Goal: Task Accomplishment & Management: Manage account settings

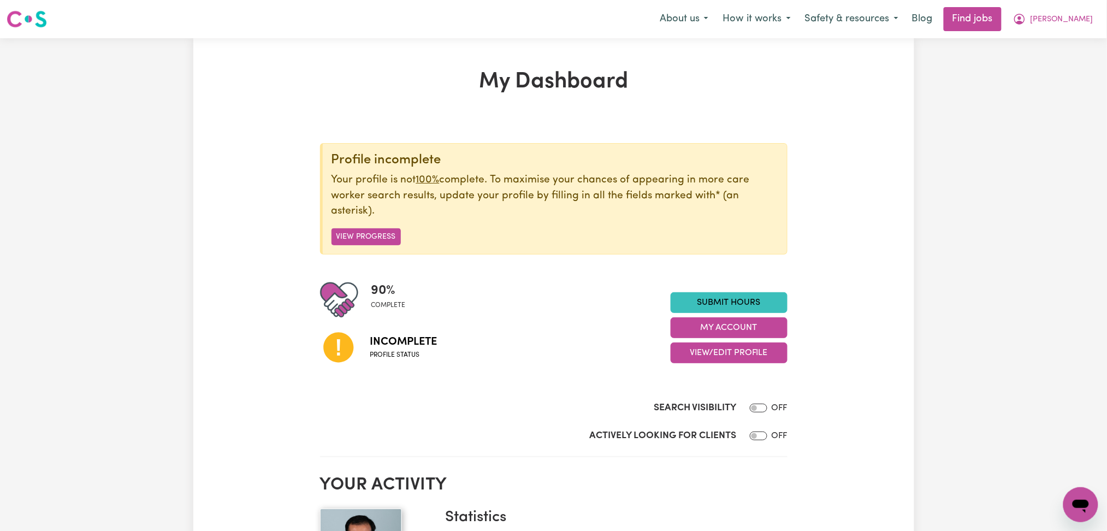
scroll to position [145, 0]
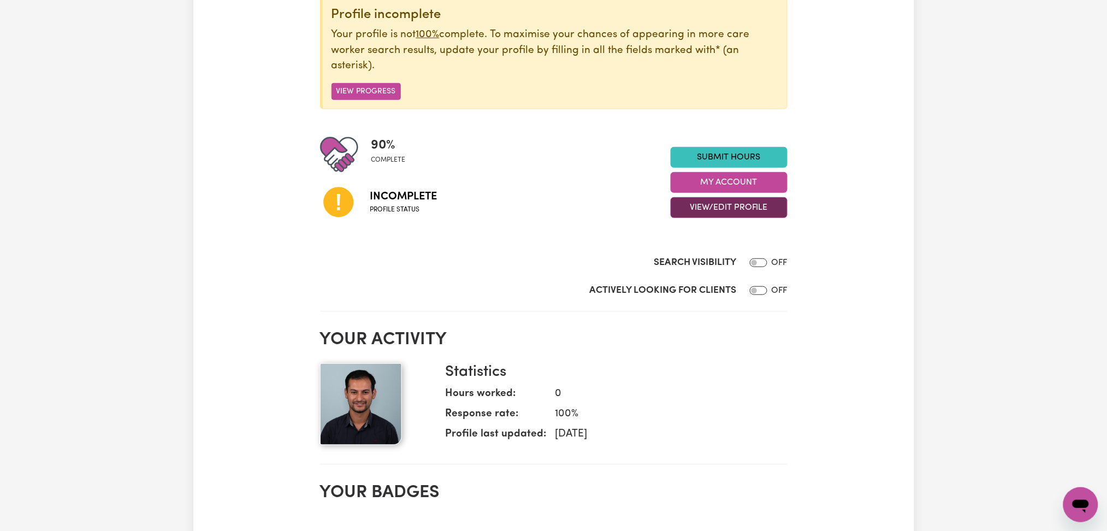
click at [677, 212] on button "View/Edit Profile" at bounding box center [729, 207] width 117 height 21
click at [541, 264] on div "Search Visibility OFF" at bounding box center [553, 265] width 467 height 19
click at [762, 267] on input "Search Visibility" at bounding box center [758, 262] width 17 height 9
checkbox input "true"
click at [757, 293] on div at bounding box center [756, 290] width 22 height 13
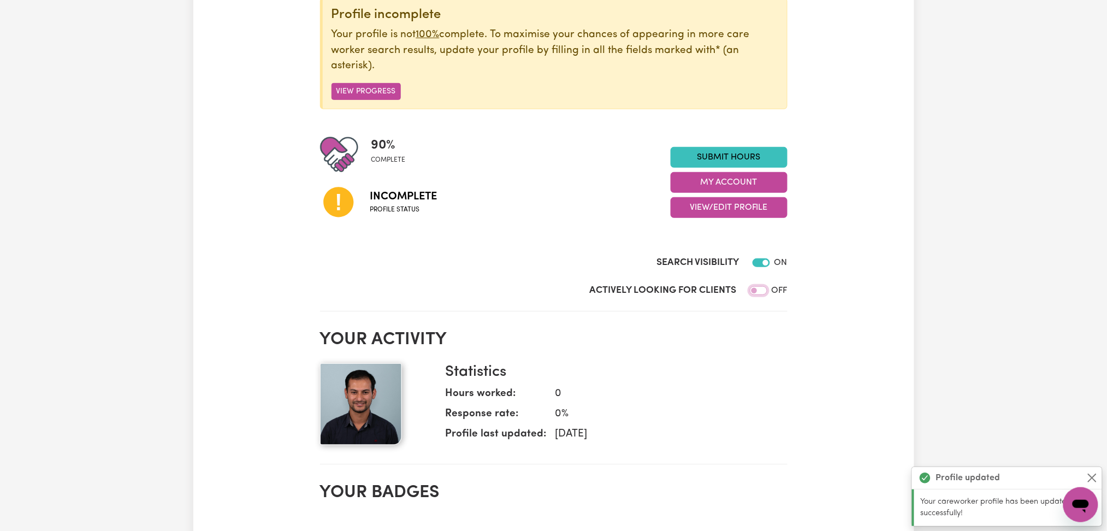
click at [755, 290] on input "Actively Looking for Clients" at bounding box center [758, 290] width 17 height 9
checkbox input "true"
click at [727, 203] on button "View/Edit Profile" at bounding box center [729, 207] width 117 height 21
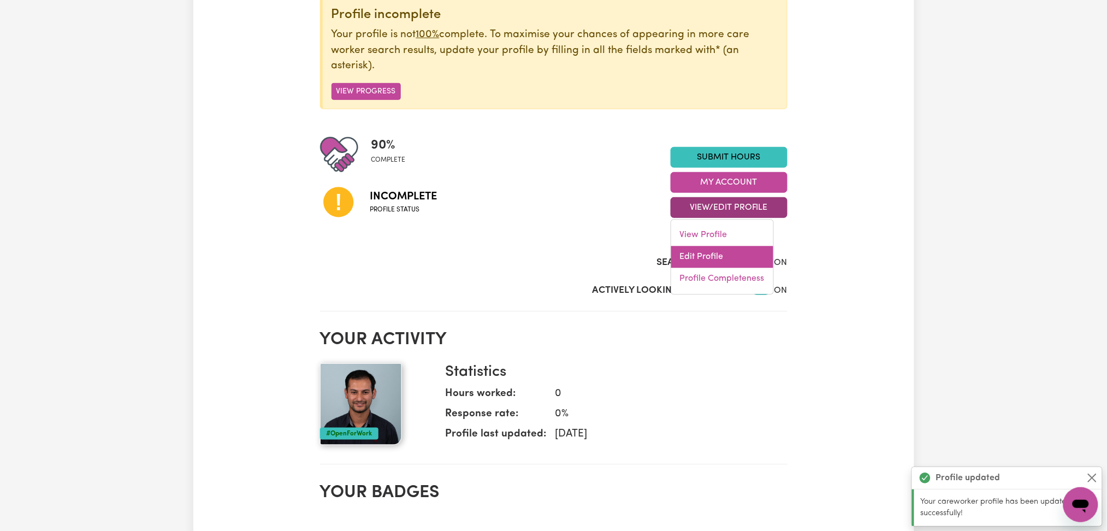
click at [708, 252] on link "Edit Profile" at bounding box center [722, 257] width 102 height 22
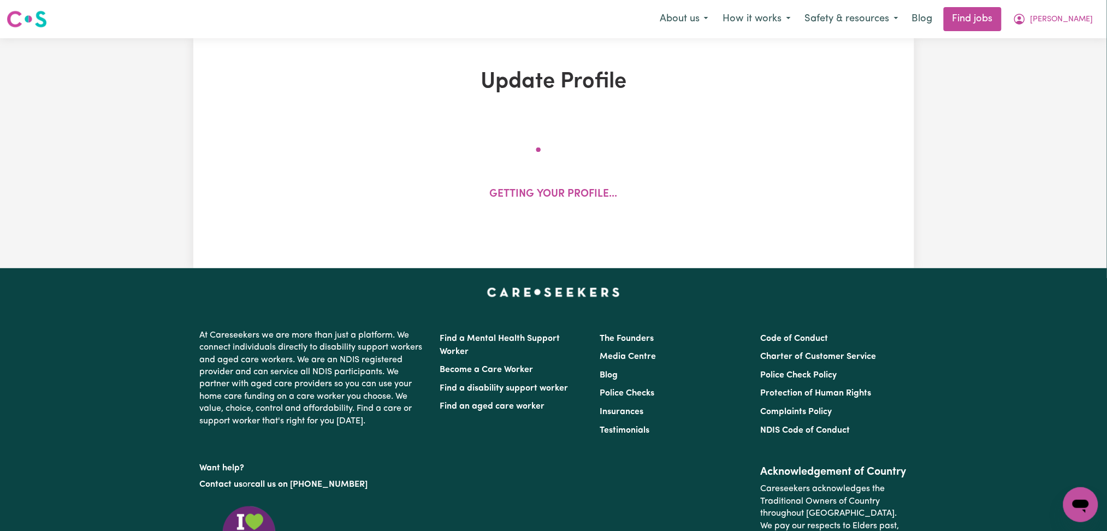
select select "male"
select select "Temporary Work Visa"
select select "Studying a healthcare related degree or qualification"
select select "40"
select select "55"
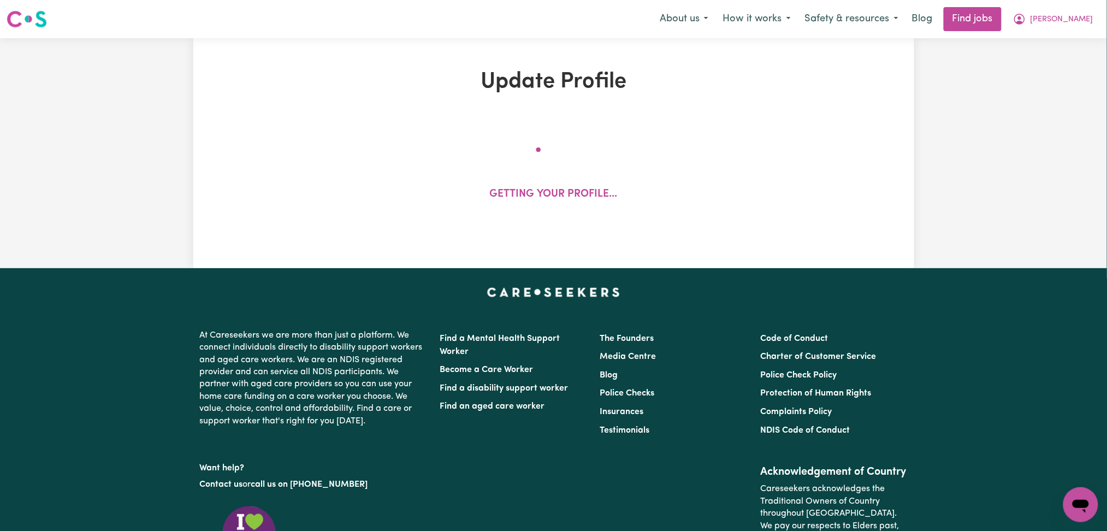
select select "60"
select select "80"
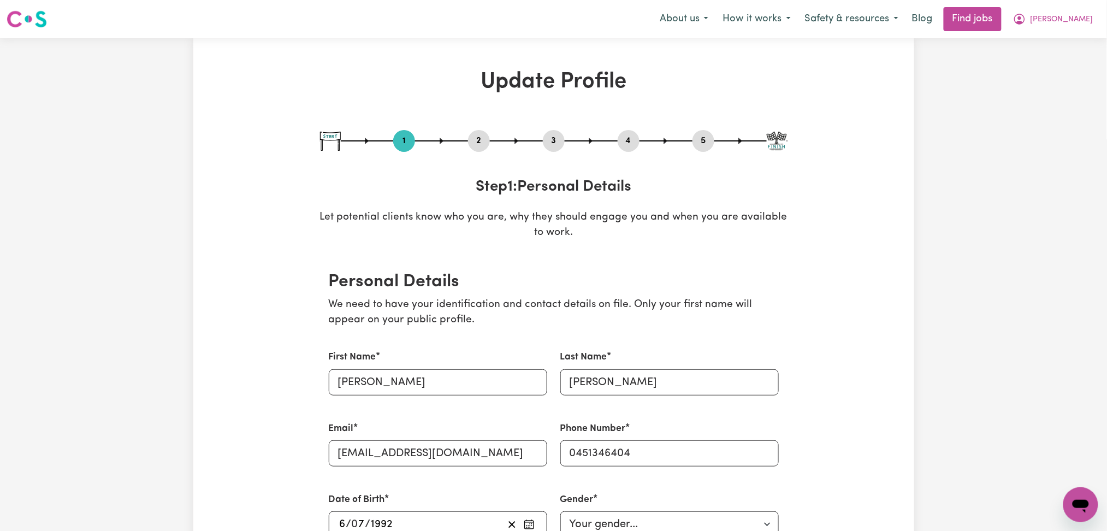
click at [475, 149] on div "2" at bounding box center [479, 141] width 22 height 22
click at [477, 141] on button "2" at bounding box center [479, 141] width 22 height 14
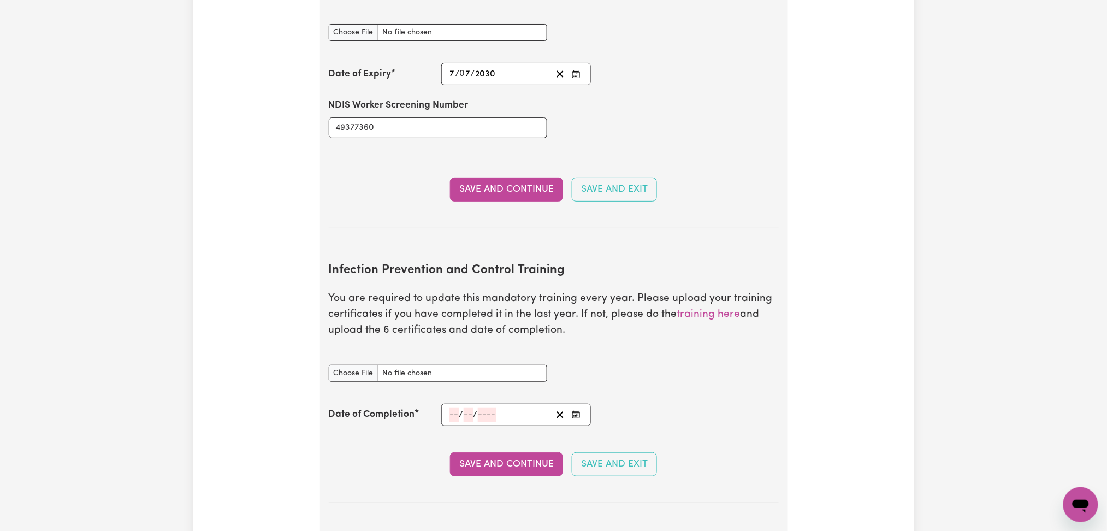
scroll to position [1674, 0]
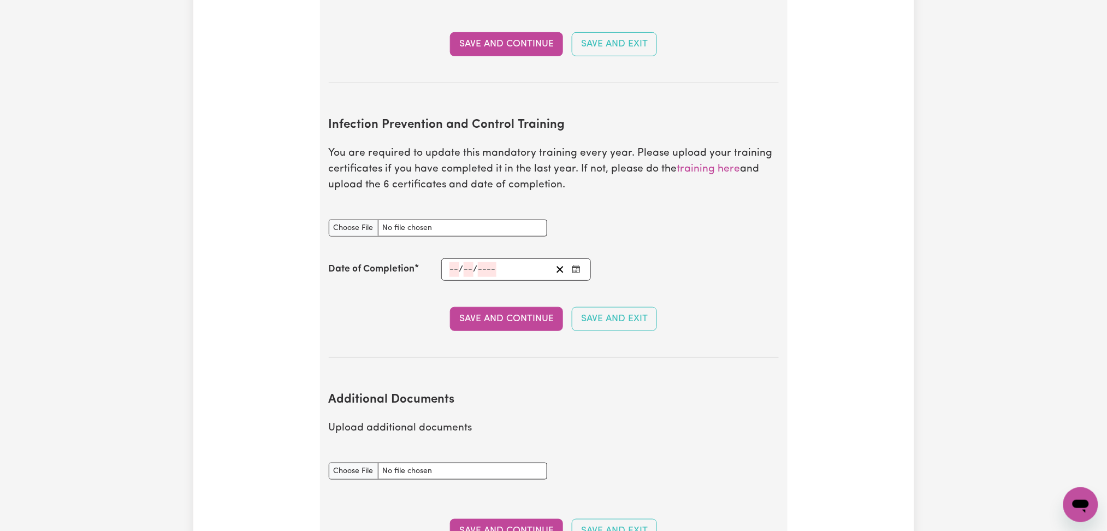
drag, startPoint x: 593, startPoint y: 211, endPoint x: 585, endPoint y: 241, distance: 31.4
click at [593, 211] on div "Infection Prevention and Control Training document" at bounding box center [553, 227] width 463 height 43
click at [572, 268] on section "Infection Prevention and Control Training You are required to update this manda…" at bounding box center [554, 228] width 450 height 257
click at [566, 276] on section "Infection Prevention and Control Training You are required to update this manda…" at bounding box center [554, 228] width 450 height 257
click at [575, 265] on icon "Enter the Date of Completion of your Infection Prevention and Control Training" at bounding box center [576, 269] width 9 height 9
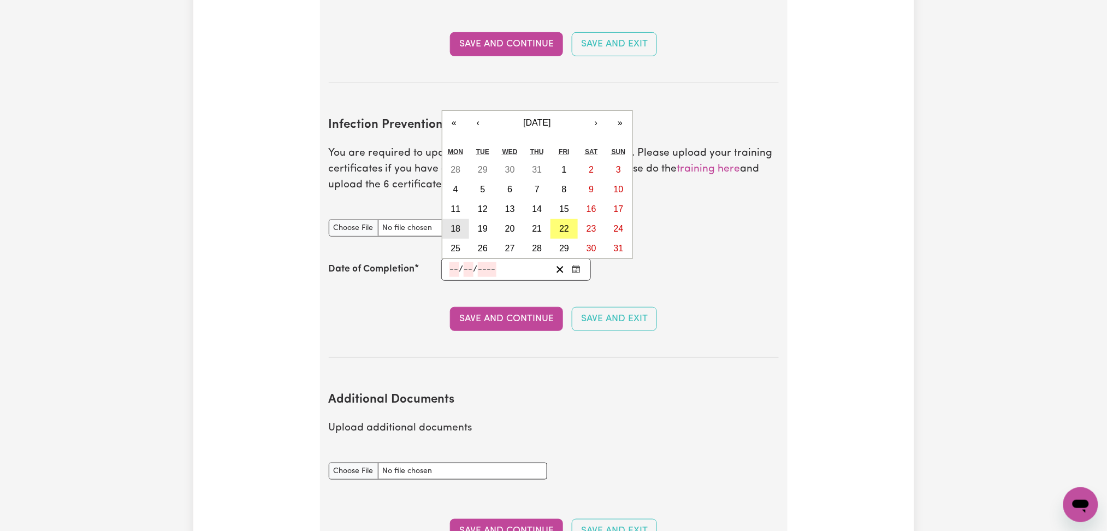
click at [458, 224] on abbr "18" at bounding box center [456, 228] width 10 height 9
type input "2025-08-18"
type input "18"
type input "8"
type input "2025"
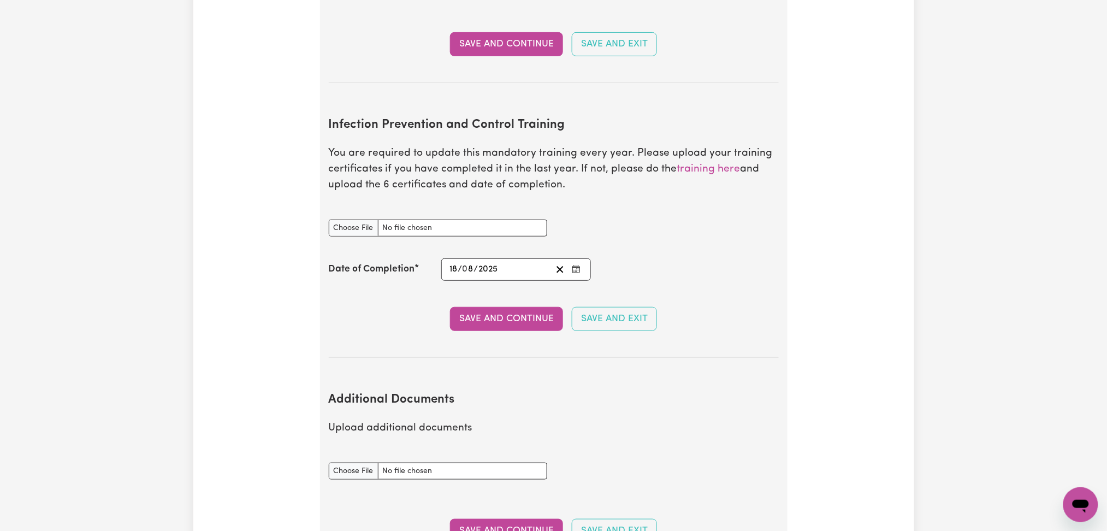
click at [368, 220] on input "Infection Prevention and Control Training document" at bounding box center [438, 228] width 218 height 17
type input "C:\fakepath\Purushottam Padhya Infection Prevention and Control Training.pdf"
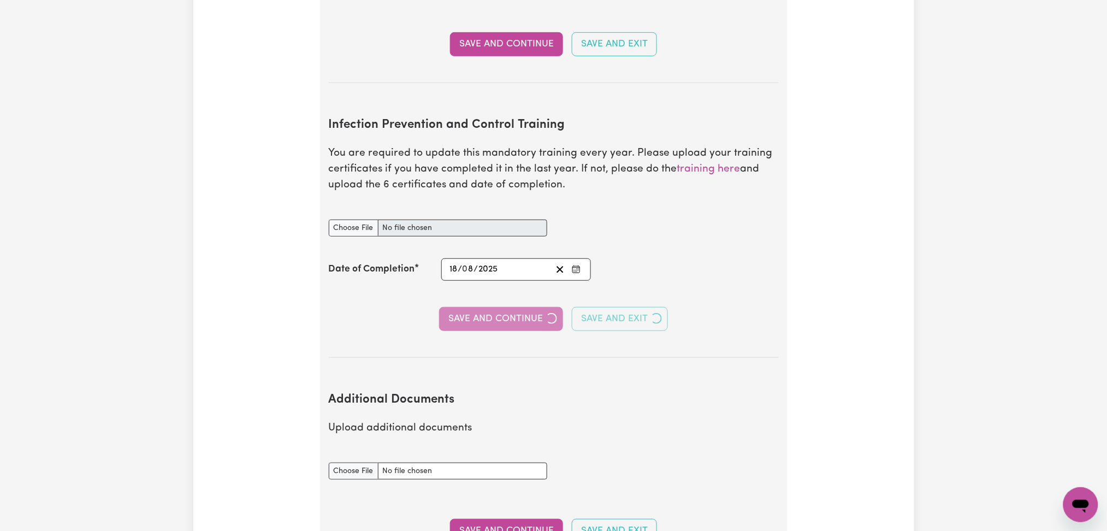
click at [488, 307] on div "Save and Continue Save and Exit" at bounding box center [554, 319] width 450 height 24
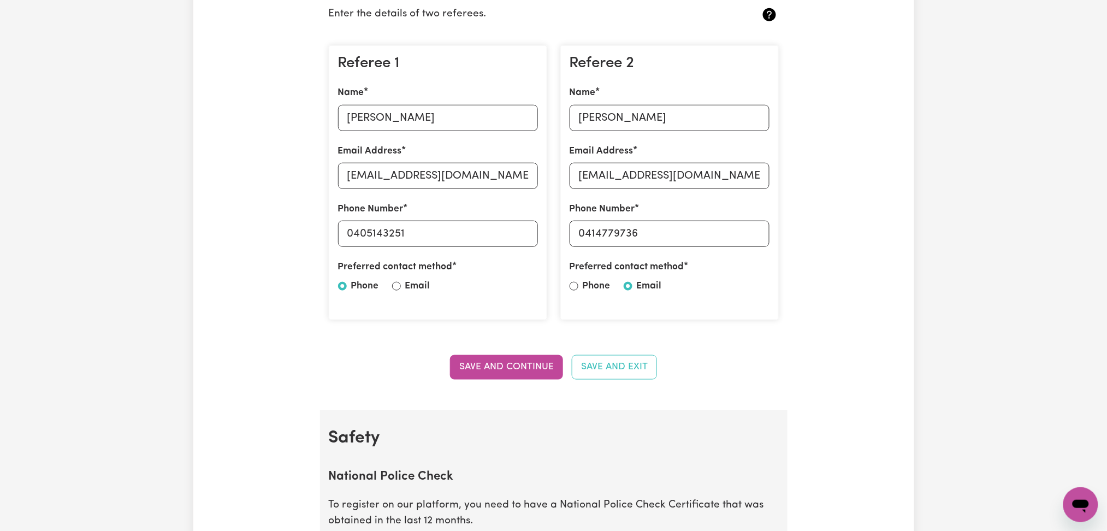
scroll to position [0, 0]
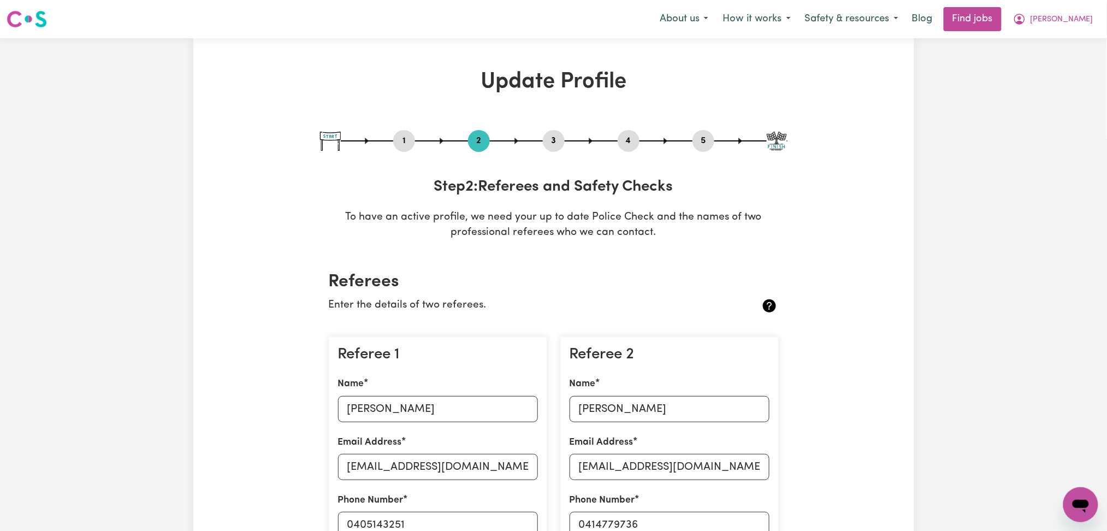
click at [551, 143] on button "3" at bounding box center [554, 141] width 22 height 14
select select "Certificate III (Individual Support)"
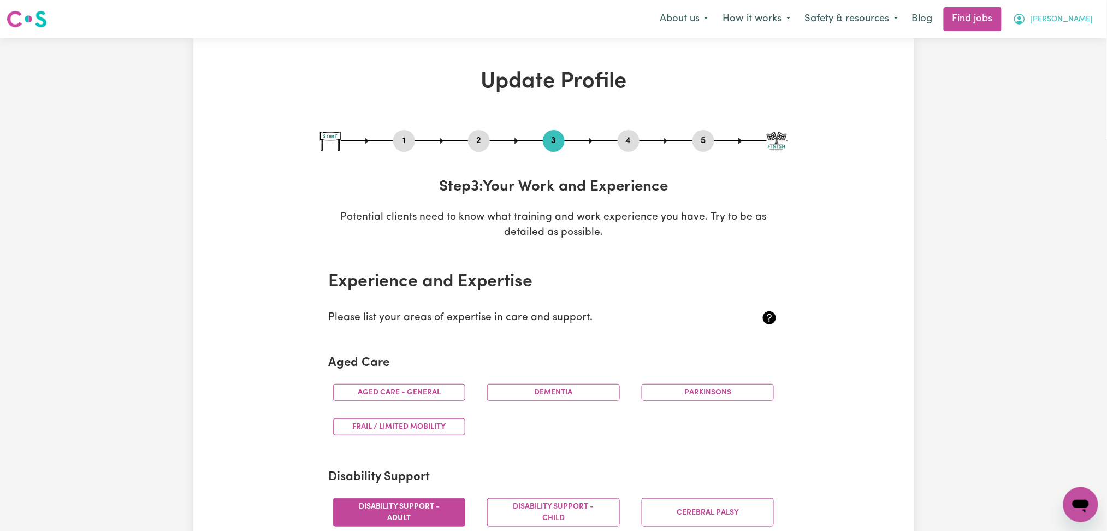
click at [1068, 24] on span "[PERSON_NAME]" at bounding box center [1062, 20] width 63 height 12
click at [1046, 63] on link "My Dashboard" at bounding box center [1057, 62] width 86 height 21
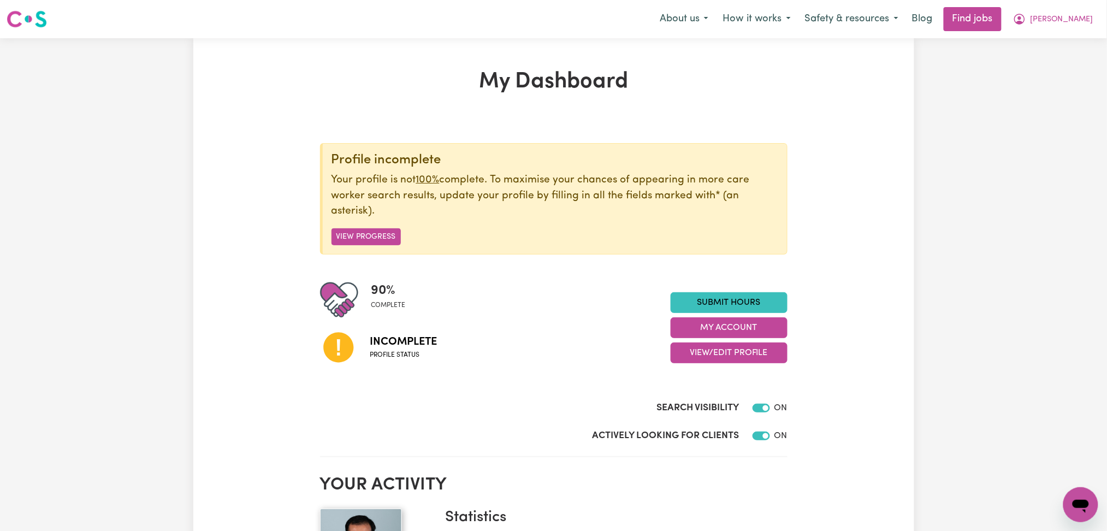
checkbox input "false"
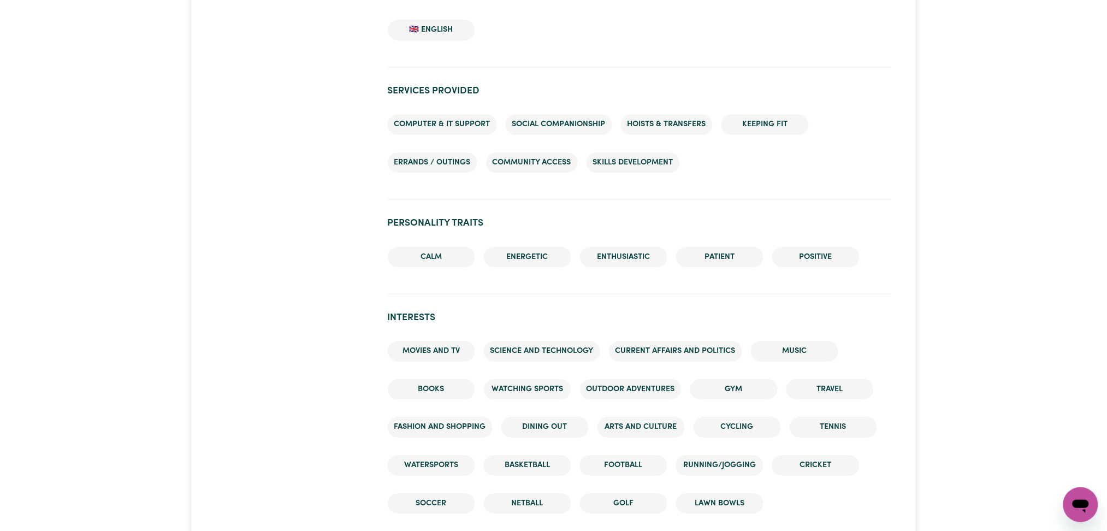
scroll to position [801, 0]
